Goal: Find specific page/section: Find specific page/section

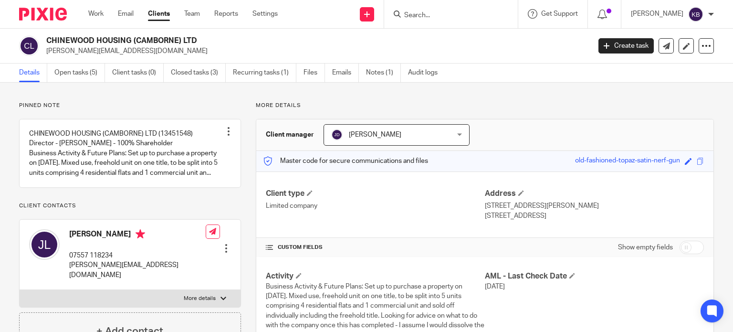
click at [425, 15] on input "Search" at bounding box center [446, 15] width 86 height 9
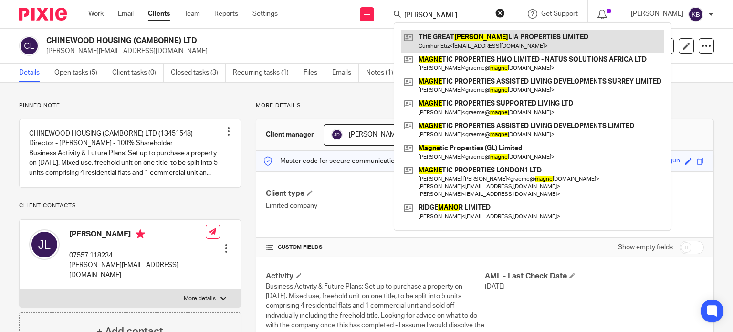
type input "magno"
click at [454, 40] on link at bounding box center [532, 41] width 262 height 22
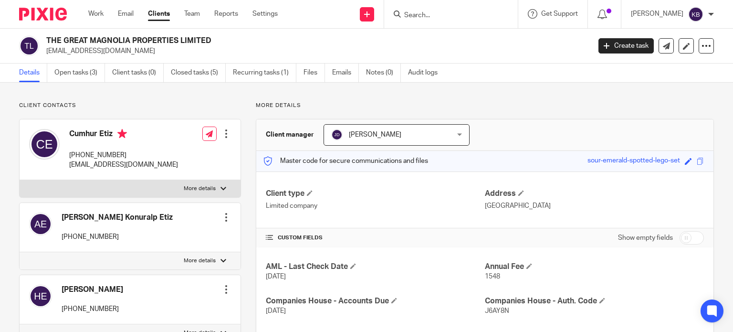
click at [434, 18] on input "Search" at bounding box center [446, 15] width 86 height 9
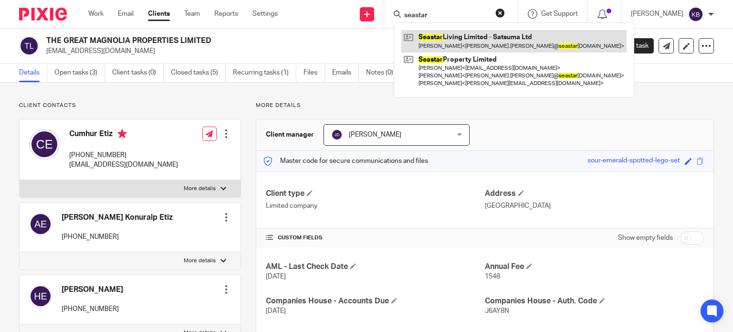
type input "seastar"
click at [499, 38] on link at bounding box center [513, 41] width 225 height 22
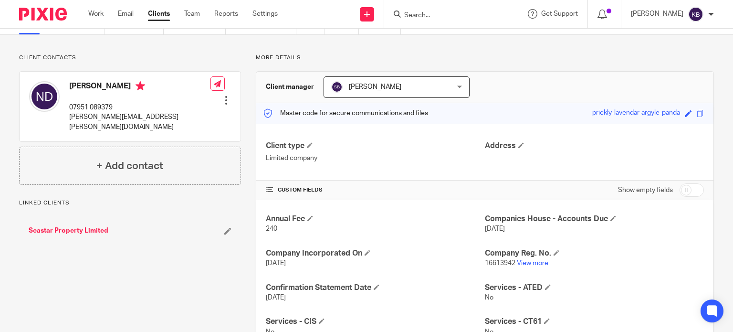
scroll to position [95, 0]
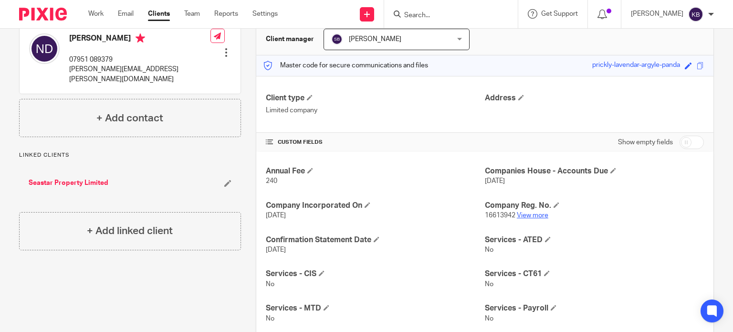
click at [526, 213] on link "View more" at bounding box center [532, 215] width 31 height 7
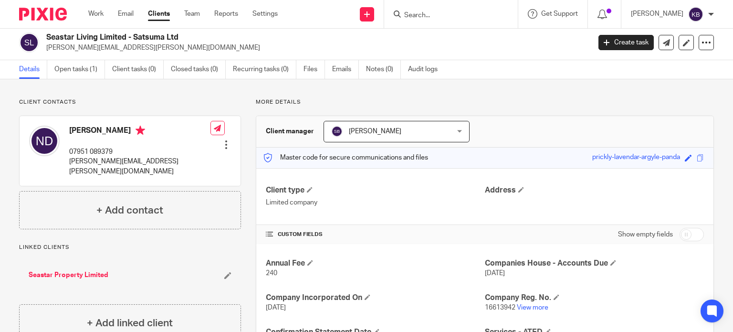
scroll to position [0, 0]
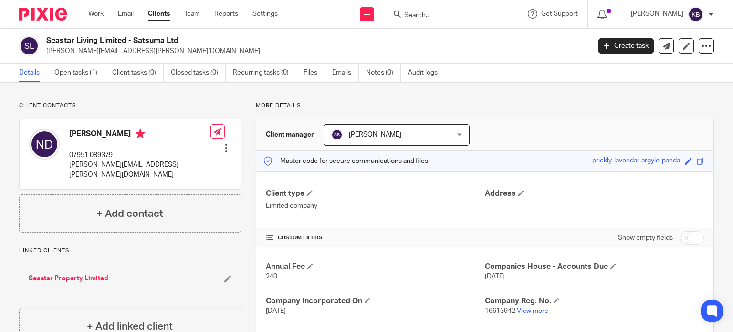
click at [418, 13] on input "Search" at bounding box center [446, 15] width 86 height 9
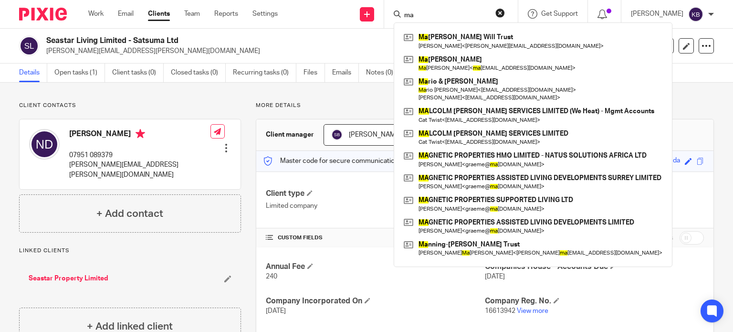
type input "m"
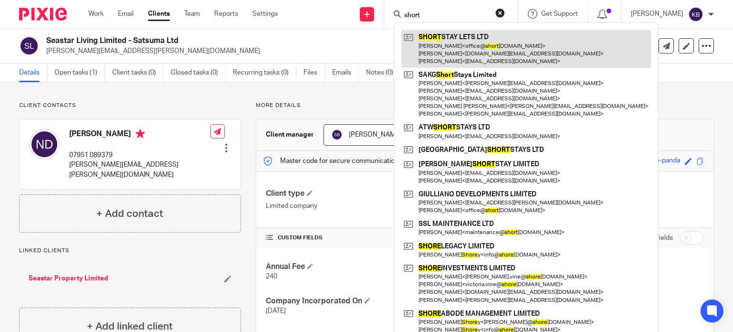
type input "short"
click at [444, 38] on link at bounding box center [526, 49] width 250 height 38
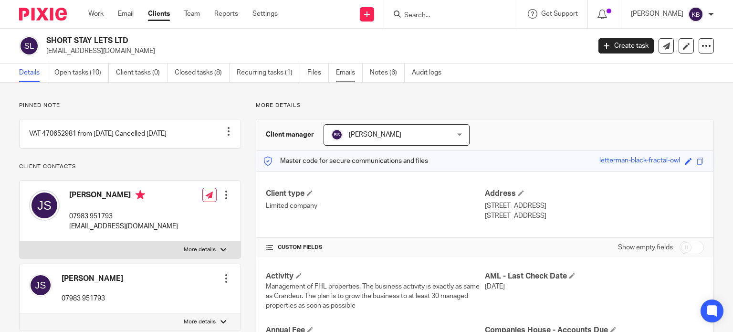
click at [349, 71] on link "Emails" at bounding box center [349, 72] width 27 height 19
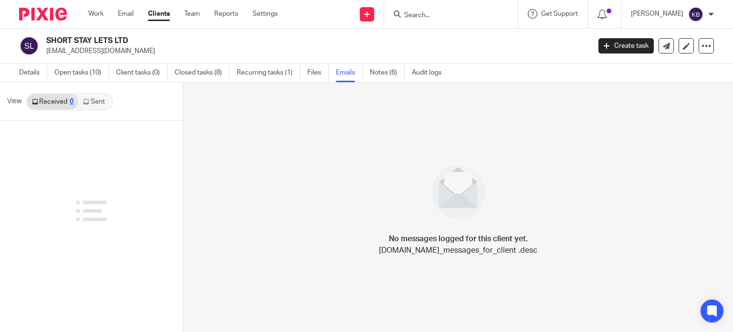
click at [100, 99] on link "Sent" at bounding box center [94, 101] width 33 height 15
